Goal: Task Accomplishment & Management: Manage account settings

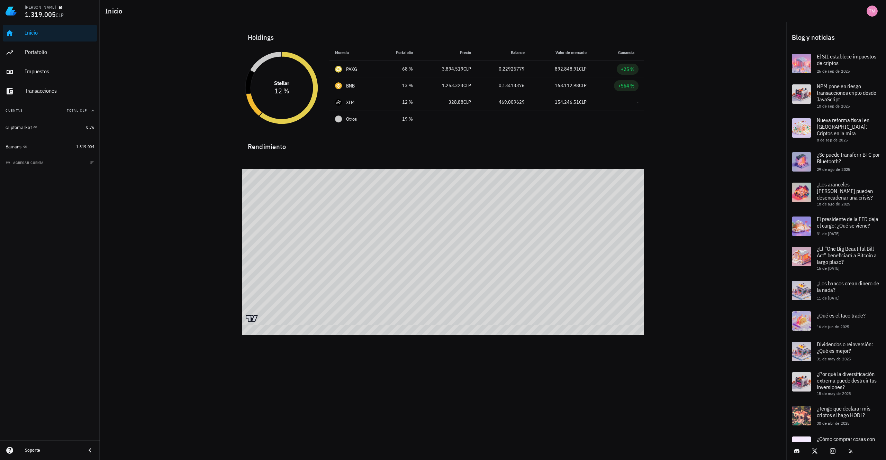
click at [250, 76] on icon at bounding box center [249, 82] width 9 height 24
click at [353, 88] on div "BNB" at bounding box center [350, 85] width 9 height 7
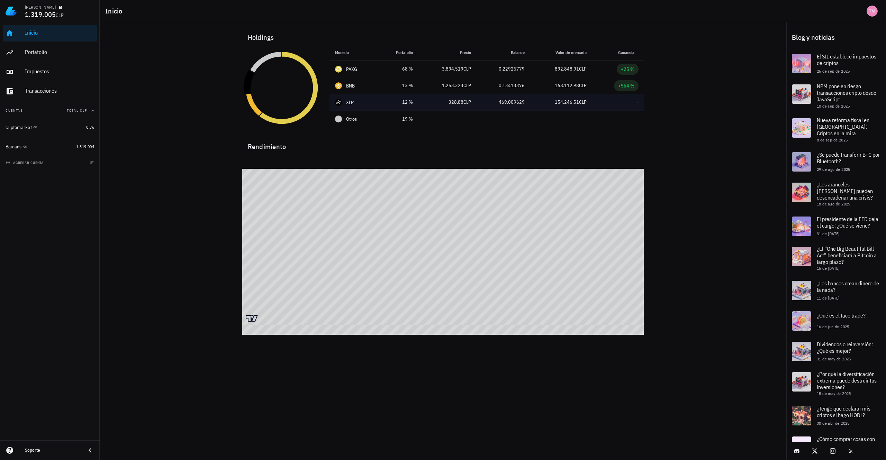
click at [574, 97] on td "154.246,51 CLP" at bounding box center [561, 102] width 62 height 17
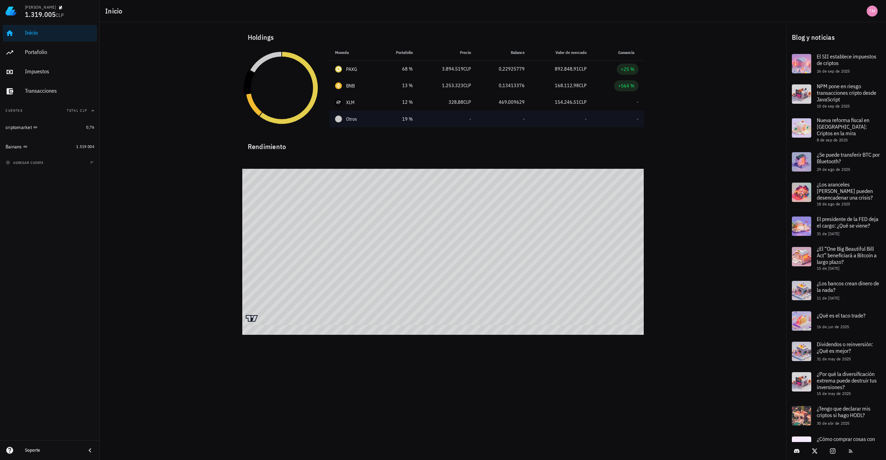
click at [345, 119] on div "Otros" at bounding box center [353, 119] width 37 height 7
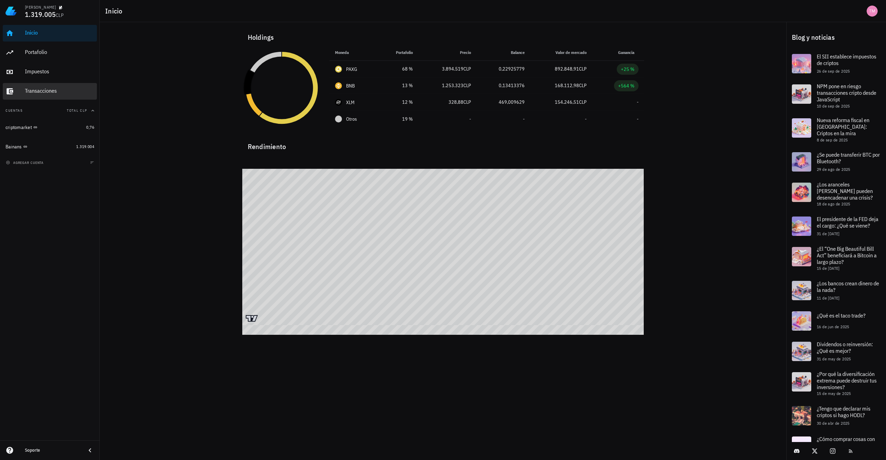
click at [44, 89] on div "Transacciones" at bounding box center [59, 91] width 69 height 7
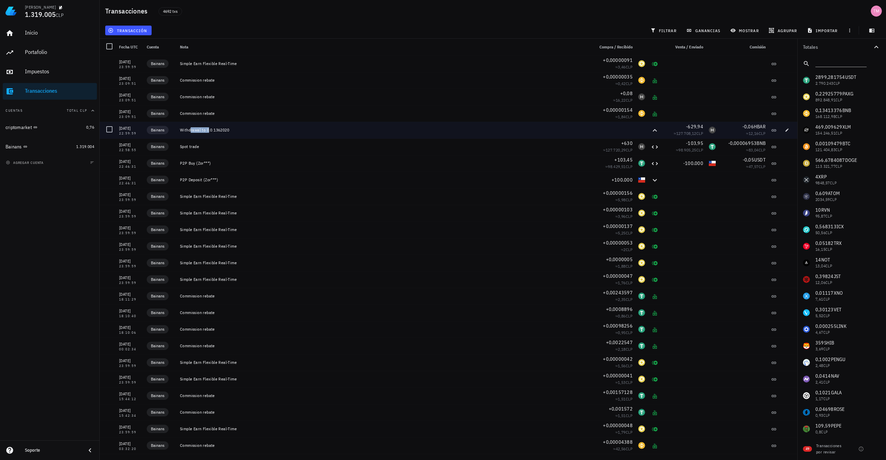
drag, startPoint x: 201, startPoint y: 131, endPoint x: 180, endPoint y: 129, distance: 21.6
click at [180, 129] on div "Withdrawal to 0.0.1362020" at bounding box center [384, 130] width 414 height 17
drag, startPoint x: 180, startPoint y: 129, endPoint x: 184, endPoint y: 130, distance: 5.0
copy div "Withdrawal"
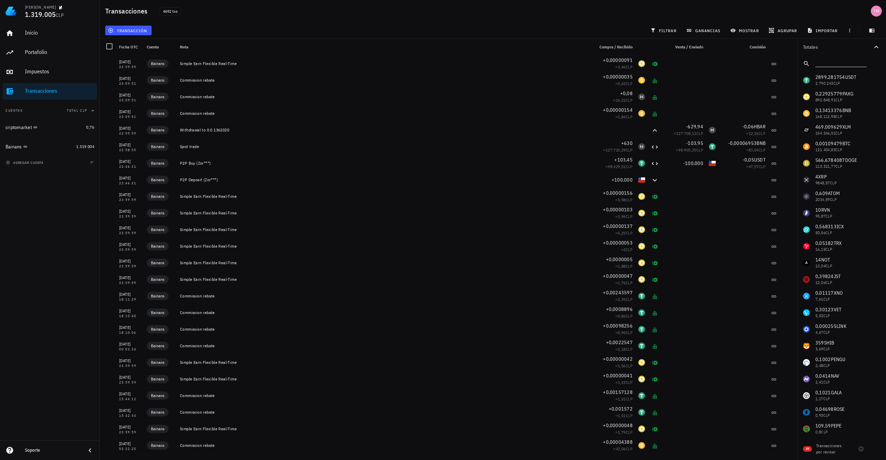
click at [574, 60] on input "text" at bounding box center [841, 62] width 50 height 9
click at [574, 32] on span "filtrar" at bounding box center [664, 31] width 25 height 6
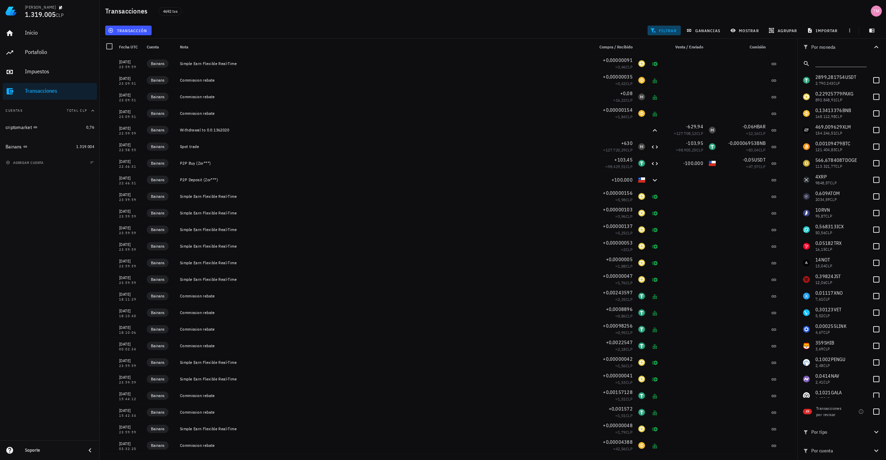
click at [574, 33] on button "filtrar" at bounding box center [664, 31] width 33 height 10
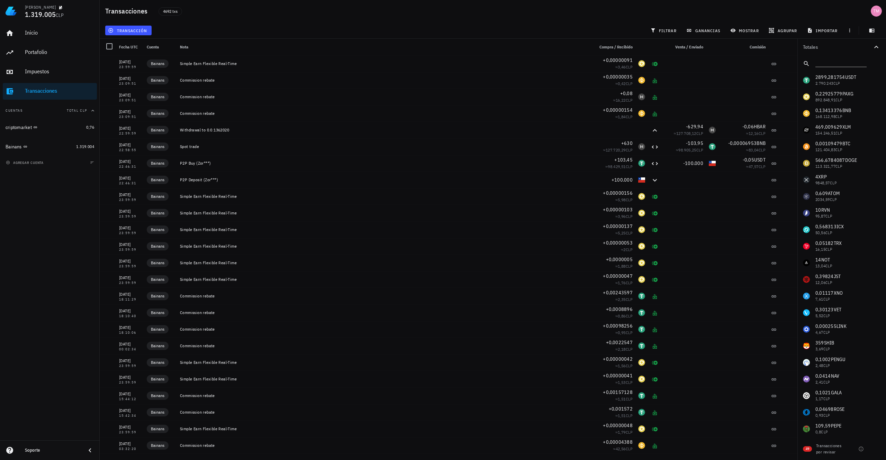
click at [574, 46] on div "Totales" at bounding box center [837, 47] width 69 height 6
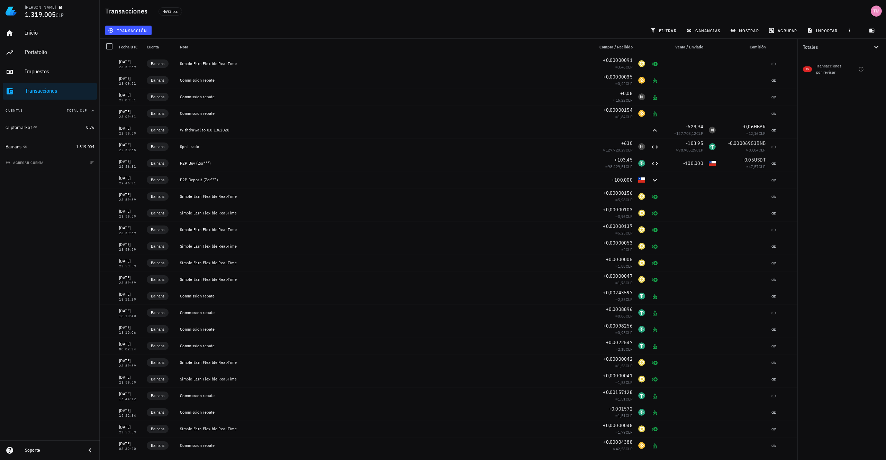
click at [574, 42] on button "Totales" at bounding box center [842, 47] width 89 height 17
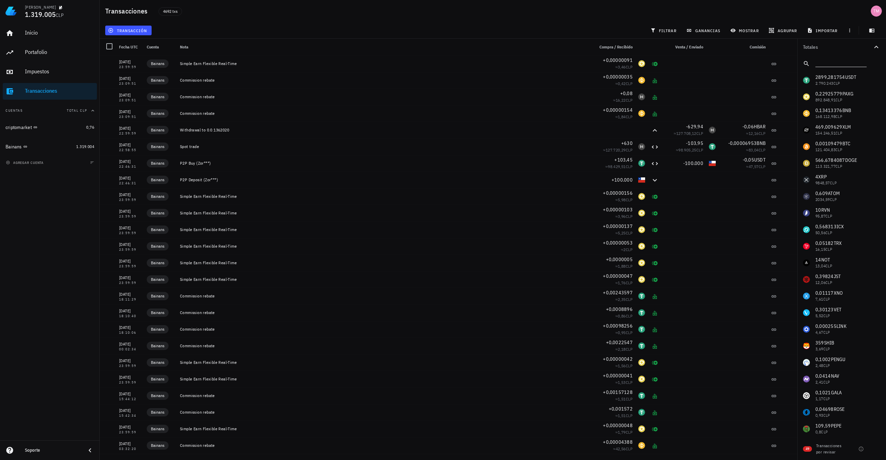
click at [574, 59] on input "text" at bounding box center [841, 62] width 50 height 9
paste input "Withdrawal"
type input "Withdrawal"
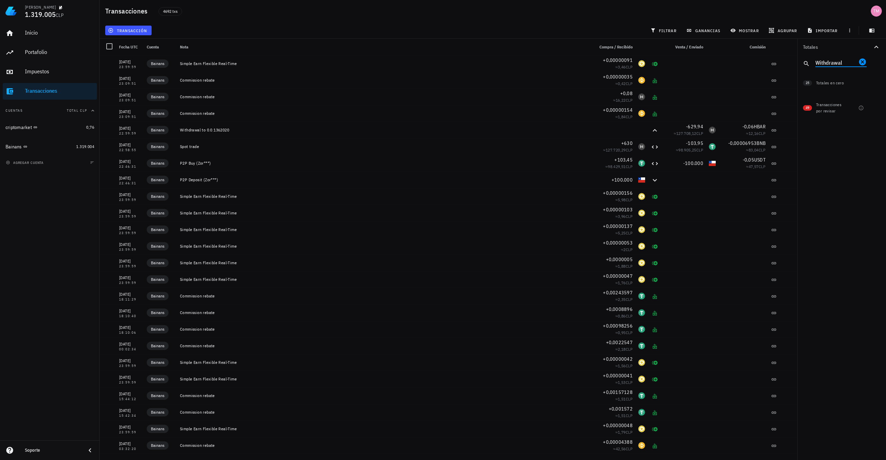
click at [574, 65] on icon "Clear" at bounding box center [862, 61] width 7 height 7
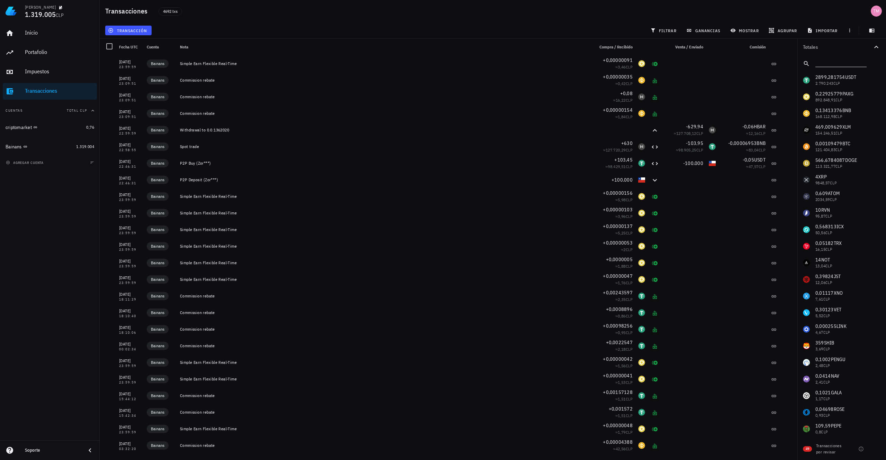
click at [574, 29] on div at bounding box center [850, 30] width 12 height 12
click at [574, 29] on span "button" at bounding box center [850, 31] width 10 height 6
click at [574, 29] on icon "button" at bounding box center [872, 31] width 5 height 4
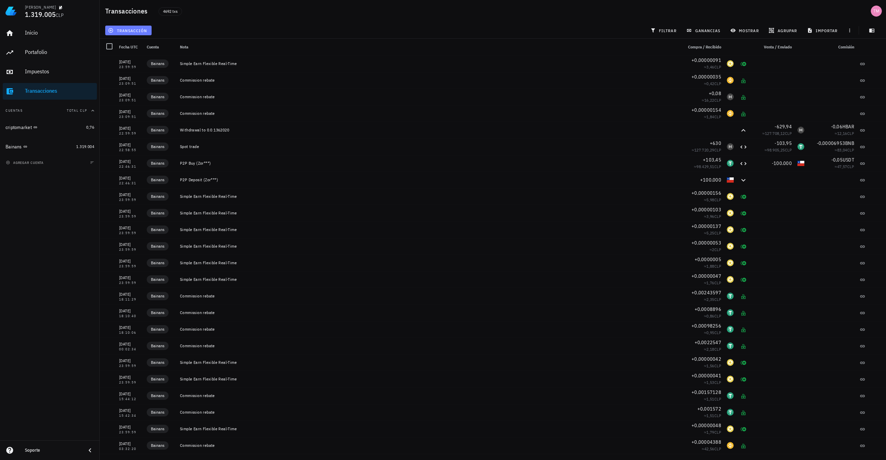
click at [115, 32] on span "transacción" at bounding box center [128, 31] width 38 height 6
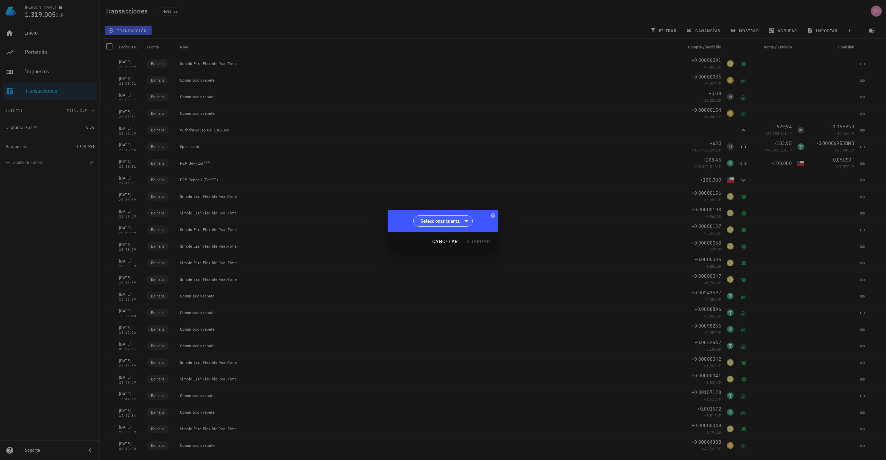
click at [469, 218] on icon at bounding box center [466, 221] width 8 height 8
click at [494, 215] on icon "button" at bounding box center [492, 215] width 4 height 4
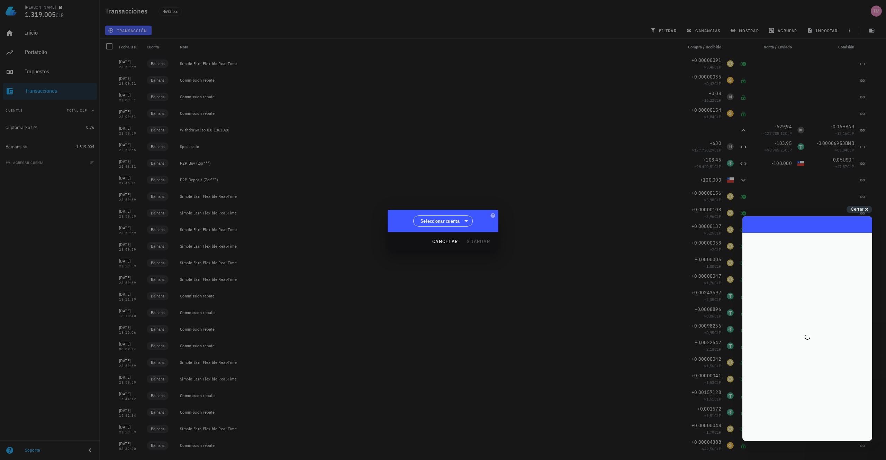
click at [522, 218] on div at bounding box center [443, 230] width 886 height 460
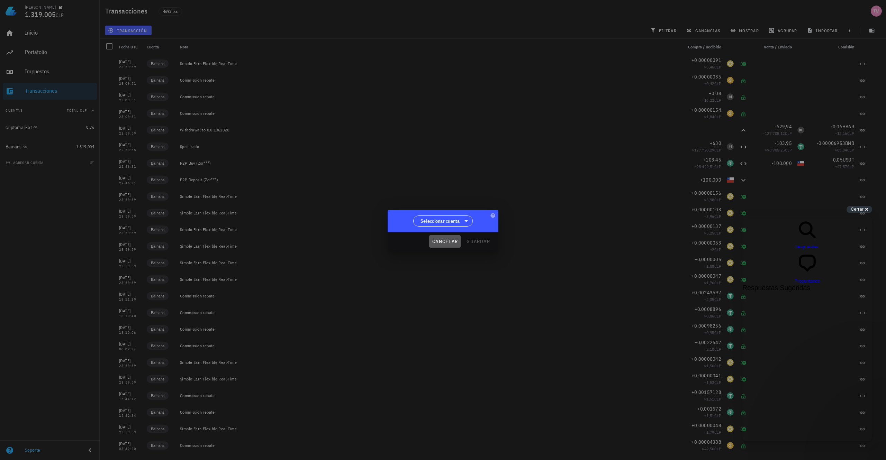
click at [446, 241] on span "cancelar" at bounding box center [445, 241] width 26 height 6
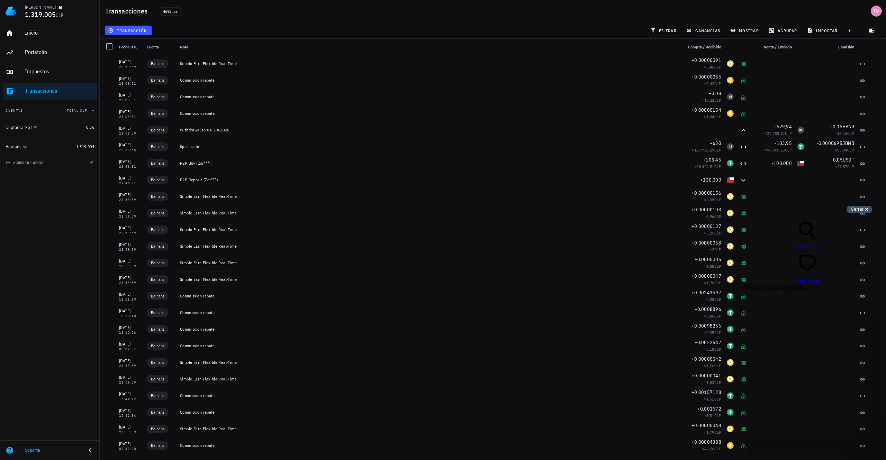
click at [574, 209] on div "Cerrar cross-small" at bounding box center [860, 209] width 26 height 7
click at [574, 27] on button "agrupar" at bounding box center [783, 31] width 35 height 10
click at [574, 102] on div "Año" at bounding box center [787, 102] width 30 height 6
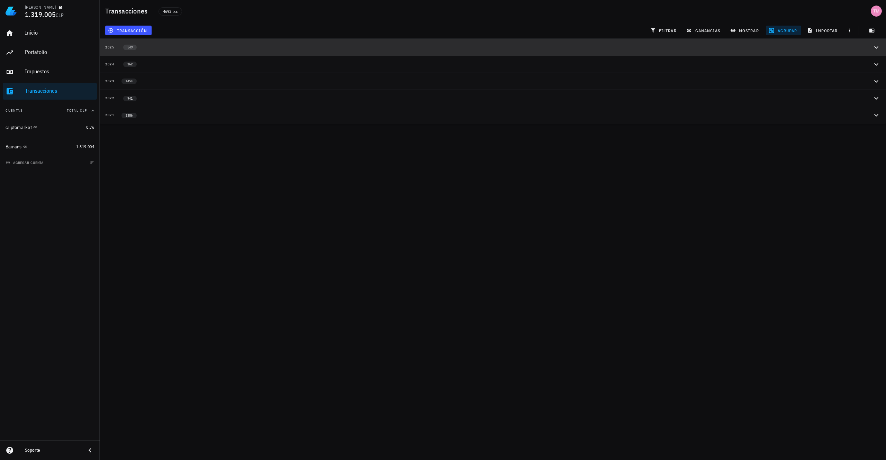
click at [173, 44] on button "2025 549" at bounding box center [493, 47] width 786 height 17
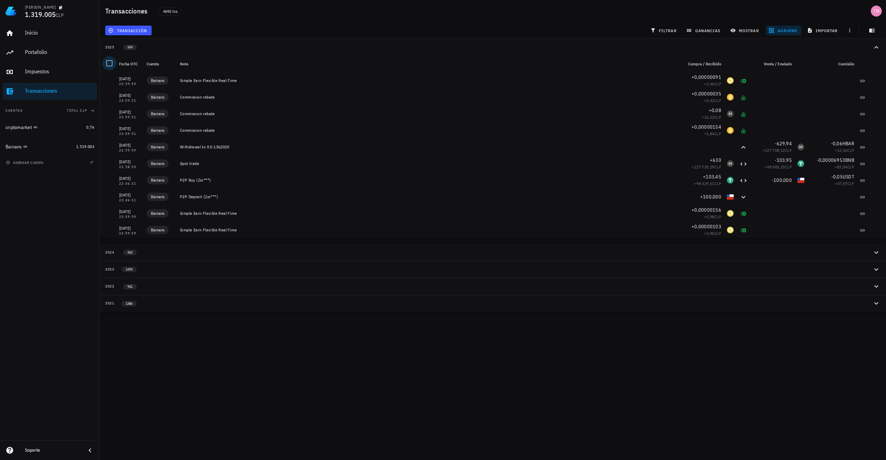
click at [111, 64] on div at bounding box center [109, 63] width 12 height 12
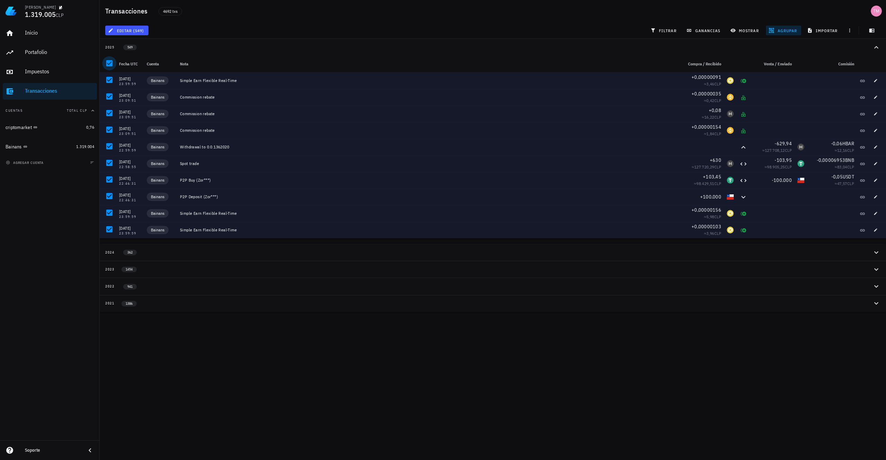
click at [108, 63] on div at bounding box center [109, 63] width 12 height 12
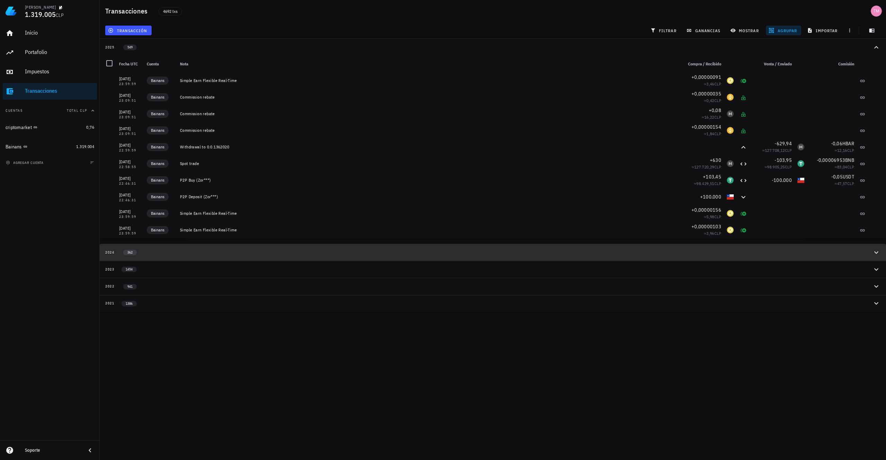
click at [160, 252] on div "2024 362" at bounding box center [488, 253] width 767 height 6
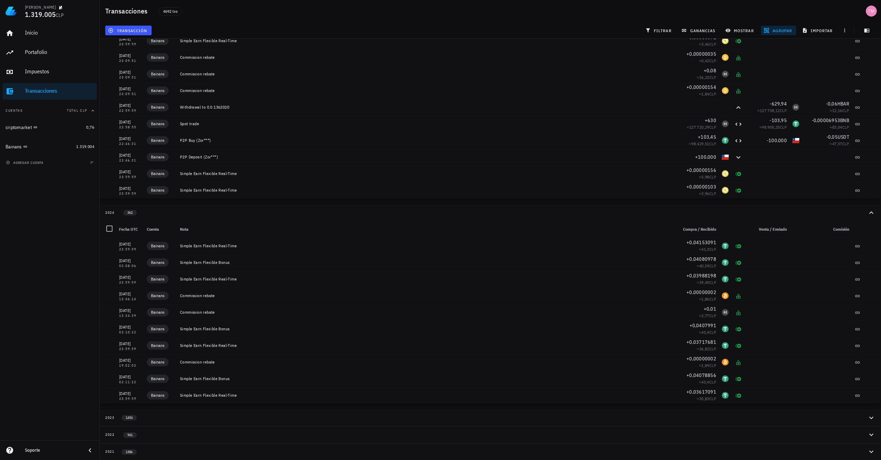
scroll to position [40, 0]
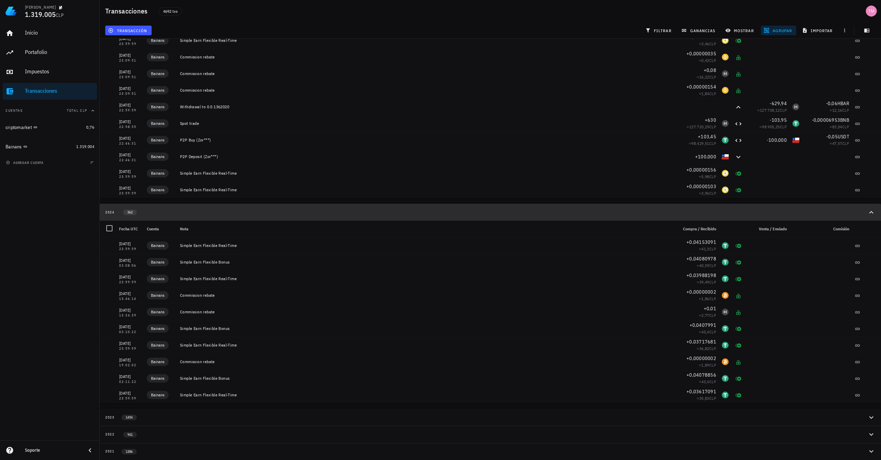
click at [159, 213] on div "2024 362" at bounding box center [486, 212] width 762 height 6
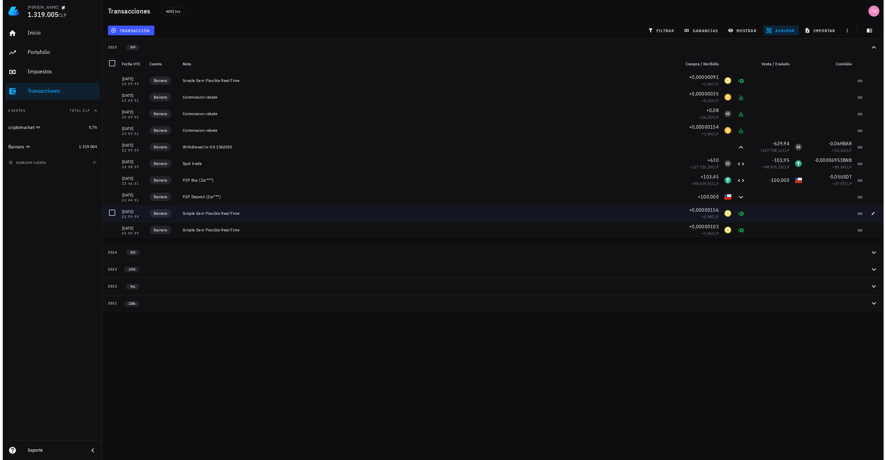
scroll to position [0, 0]
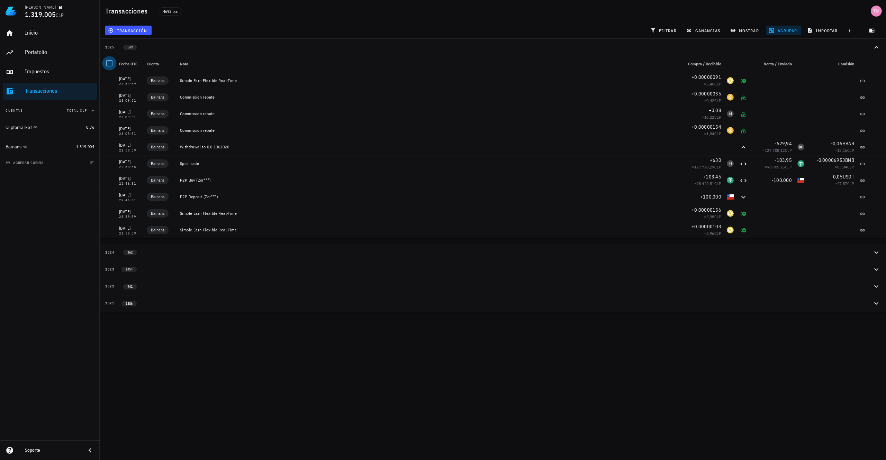
click at [108, 62] on div at bounding box center [109, 63] width 12 height 12
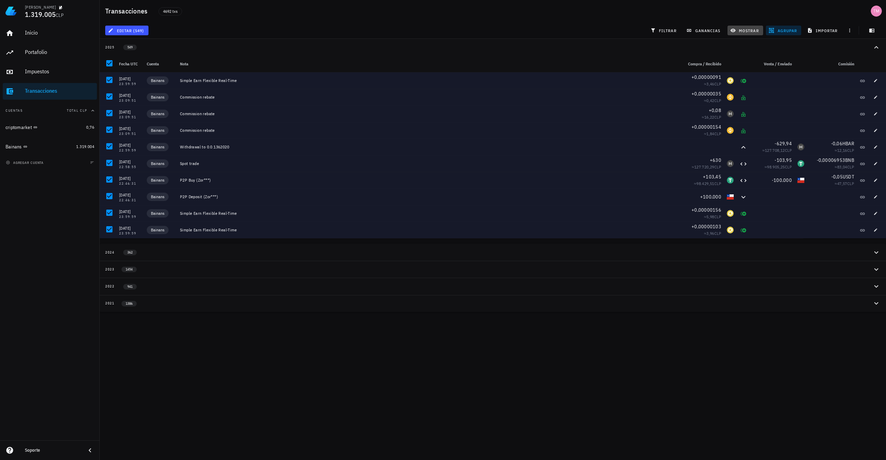
click at [574, 33] on span "mostrar" at bounding box center [745, 31] width 27 height 6
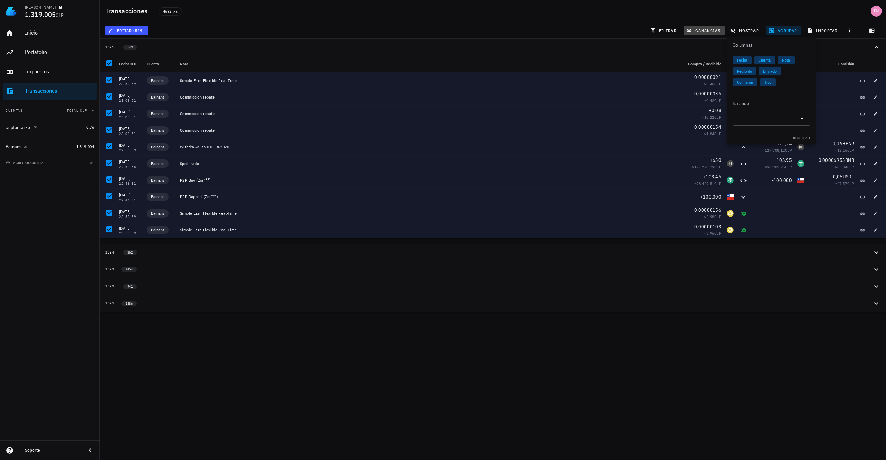
click at [574, 30] on span "ganancias" at bounding box center [704, 31] width 33 height 6
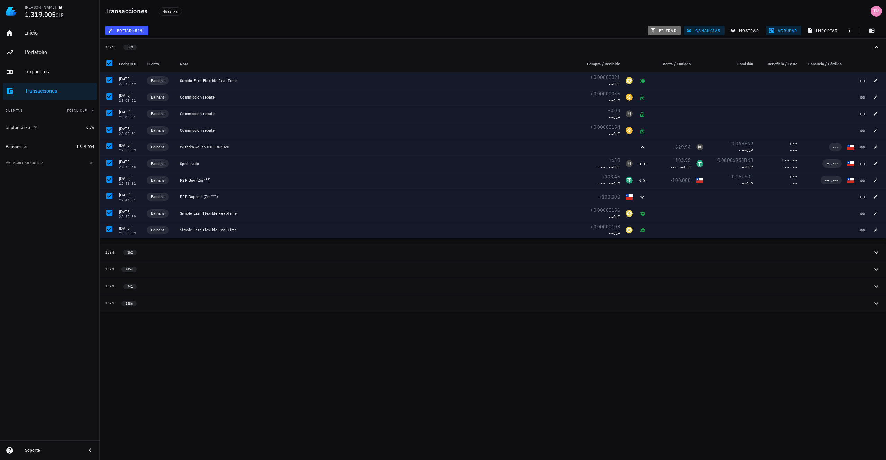
click at [574, 31] on span "filtrar" at bounding box center [664, 31] width 25 height 6
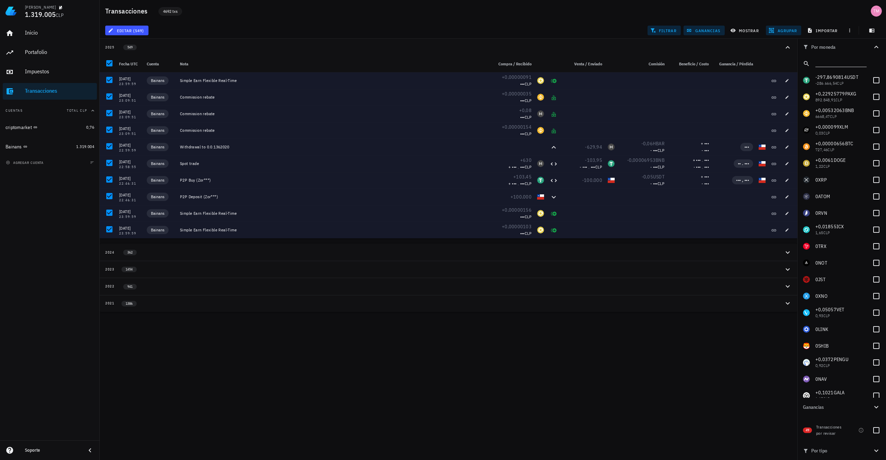
click at [172, 10] on span "4692 txs" at bounding box center [170, 12] width 15 height 8
click at [110, 64] on div at bounding box center [109, 63] width 12 height 12
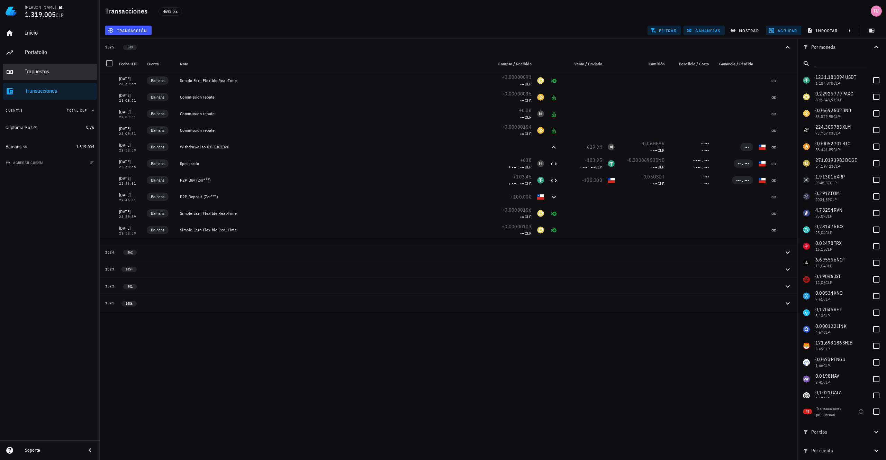
click at [44, 68] on div "Impuestos" at bounding box center [59, 71] width 69 height 7
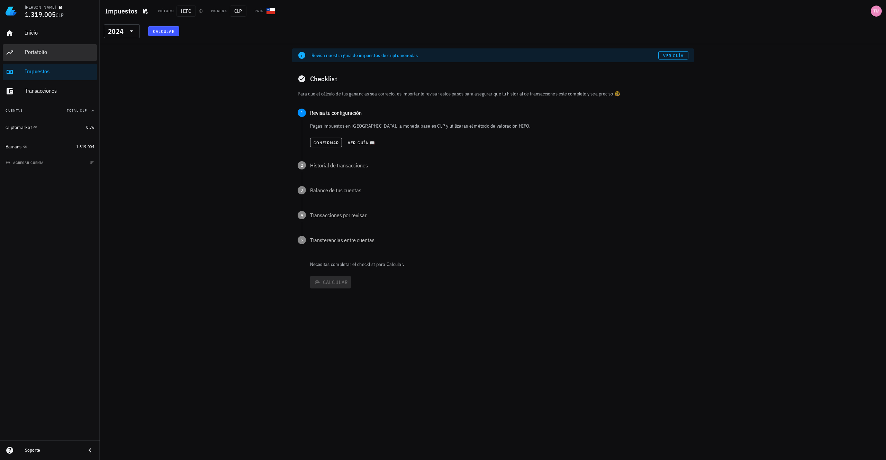
click at [56, 53] on div "Portafolio" at bounding box center [59, 52] width 69 height 7
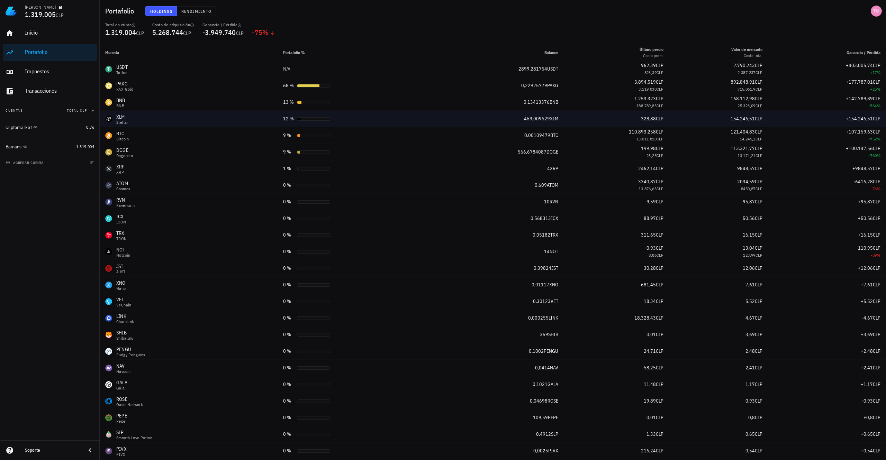
click at [128, 121] on div "Stellar" at bounding box center [122, 122] width 12 height 4
click at [116, 123] on div "XLM Stellar" at bounding box center [188, 119] width 167 height 11
click at [109, 120] on div "XLM-icon" at bounding box center [108, 119] width 7 height 7
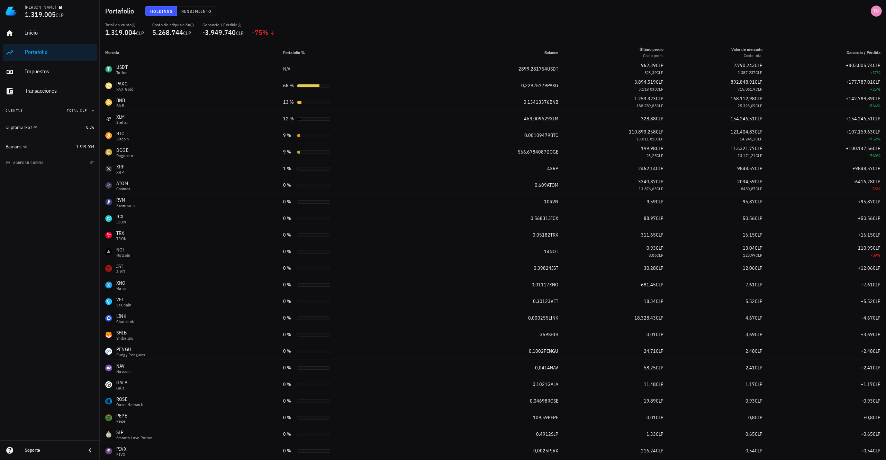
click at [166, 10] on span "Holdings" at bounding box center [161, 11] width 23 height 5
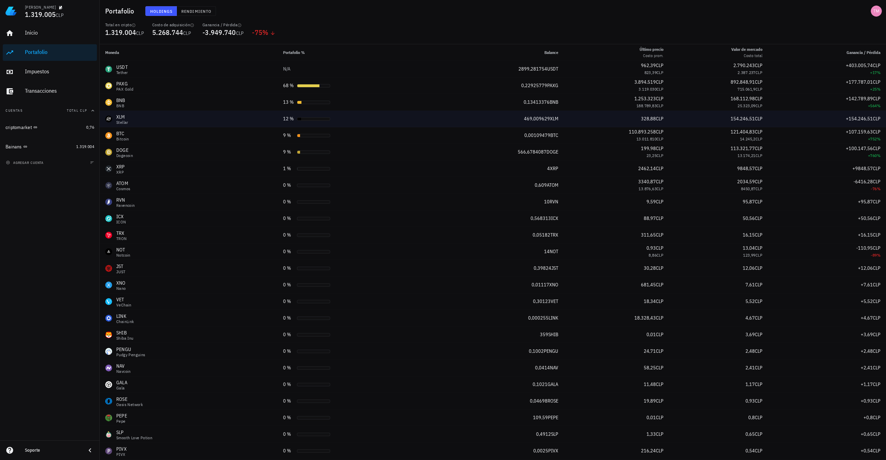
click at [121, 117] on div "XLM" at bounding box center [122, 117] width 12 height 7
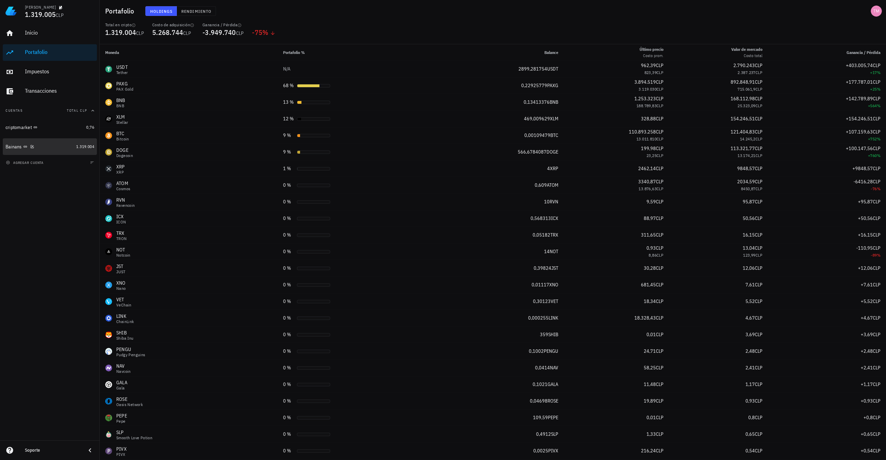
drag, startPoint x: 58, startPoint y: 149, endPoint x: 53, endPoint y: 148, distance: 5.2
click at [58, 149] on div "Bainans" at bounding box center [40, 147] width 68 height 7
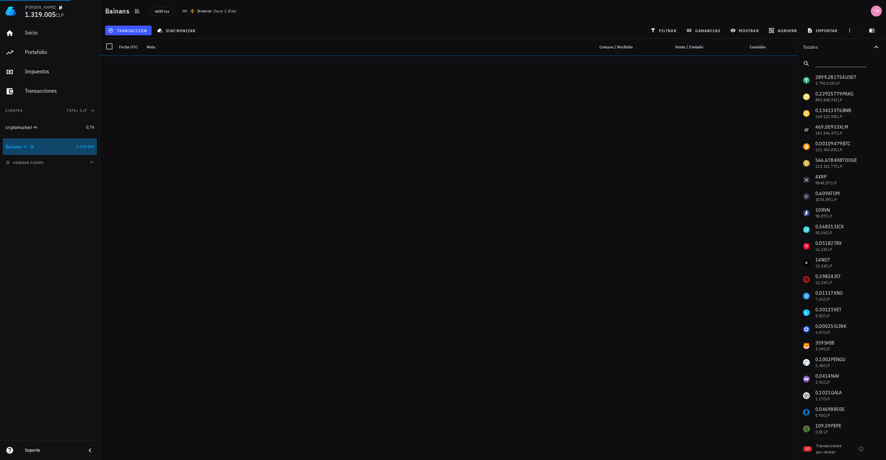
drag, startPoint x: 53, startPoint y: 148, endPoint x: 46, endPoint y: 146, distance: 6.6
click at [46, 146] on div "Bainans" at bounding box center [40, 147] width 68 height 7
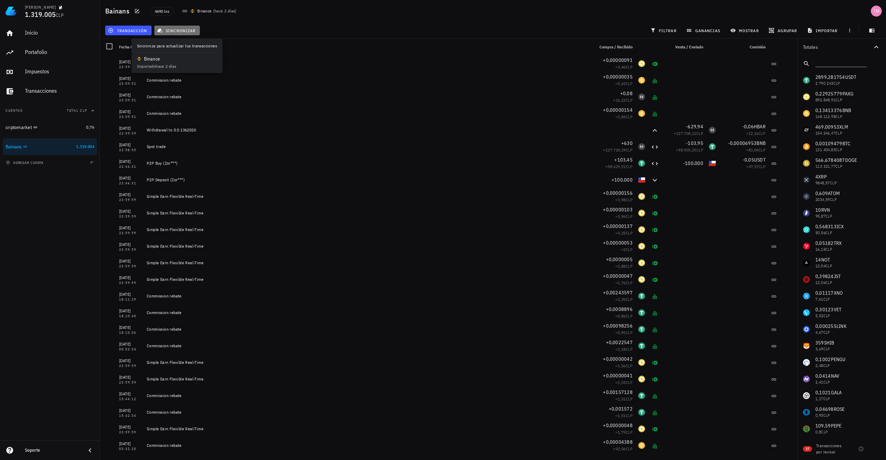
click at [171, 31] on span "sincronizar" at bounding box center [177, 31] width 37 height 6
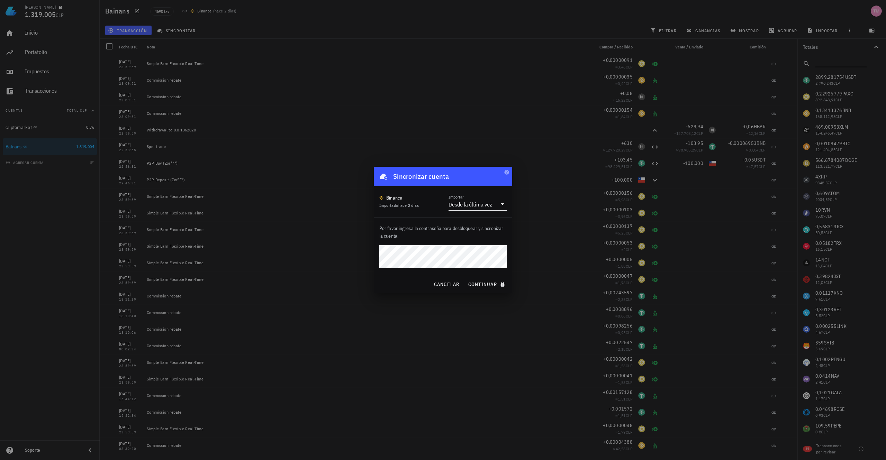
click at [490, 207] on div "Desde la última vez" at bounding box center [471, 204] width 44 height 7
click at [492, 221] on div "Toda la historia" at bounding box center [477, 226] width 47 height 15
click at [474, 252] on span "continuar" at bounding box center [487, 284] width 39 height 6
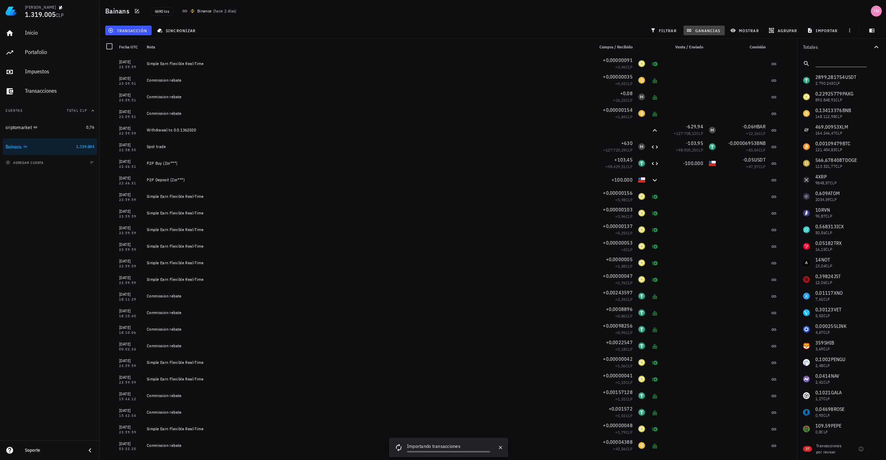
click at [574, 34] on button "ganancias" at bounding box center [704, 31] width 41 height 10
